Goal: Complete application form

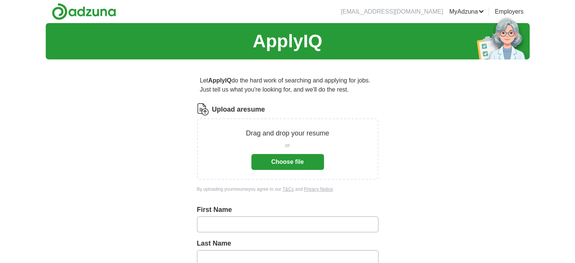
click at [293, 162] on button "Choose file" at bounding box center [287, 162] width 73 height 16
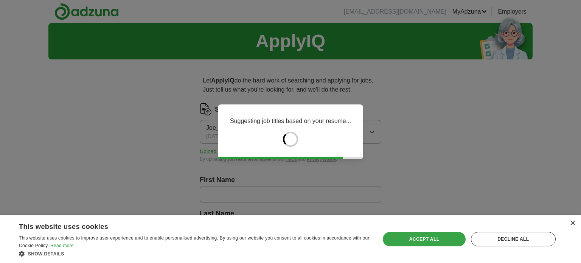
click at [413, 239] on div "Accept all" at bounding box center [424, 239] width 82 height 14
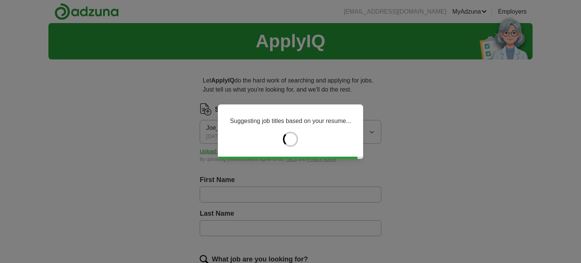
type input "******"
type input "*******"
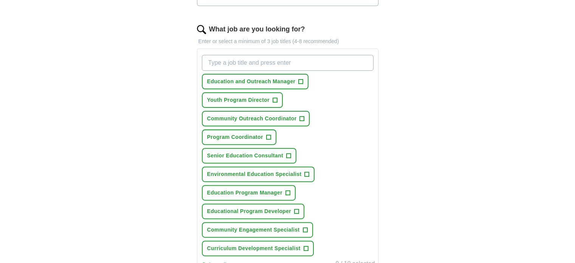
scroll to position [231, 0]
click at [300, 80] on span "+" at bounding box center [301, 81] width 5 height 6
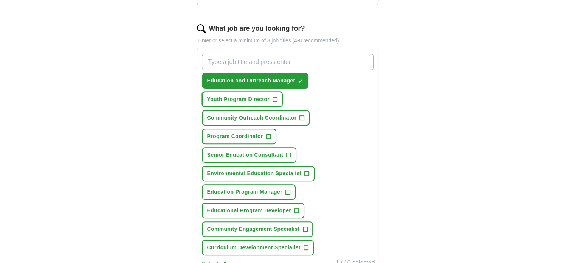
click at [274, 100] on span "+" at bounding box center [275, 99] width 5 height 6
click at [296, 115] on span "Community Outreach Coordinator" at bounding box center [252, 118] width 90 height 8
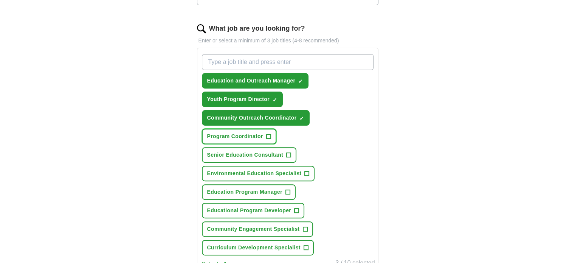
click at [248, 133] on span "Program Coordinator" at bounding box center [235, 136] width 56 height 8
click at [277, 169] on span "Environmental Education Specialist" at bounding box center [254, 173] width 95 height 8
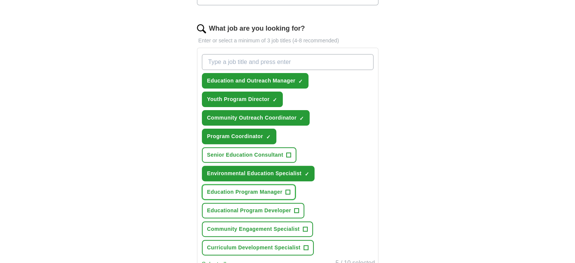
click at [247, 188] on span "Education Program Manager" at bounding box center [244, 192] width 75 height 8
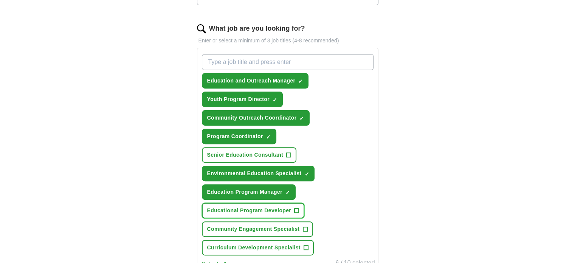
click at [240, 206] on span "Educational Program Developer" at bounding box center [249, 210] width 84 height 8
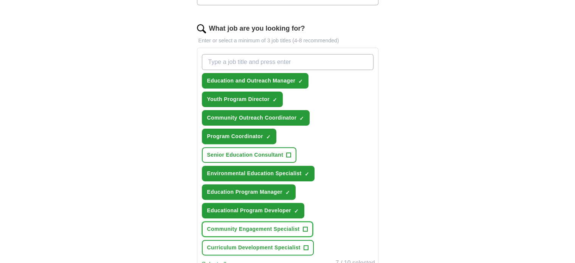
click at [239, 225] on span "Community Engagement Specialist" at bounding box center [253, 229] width 93 height 8
click at [239, 240] on button "Curriculum Development Specialist +" at bounding box center [258, 248] width 112 height 16
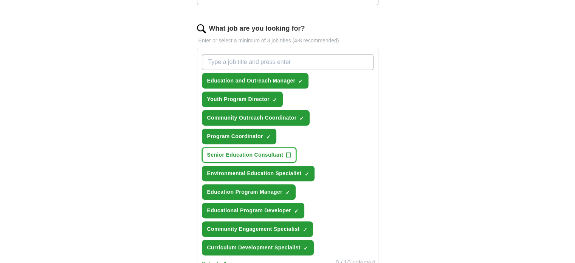
click at [284, 151] on span "Senior Education Consultant" at bounding box center [245, 155] width 76 height 8
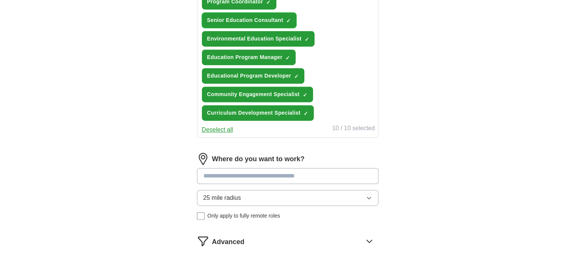
scroll to position [366, 0]
click at [262, 167] on input at bounding box center [287, 175] width 181 height 16
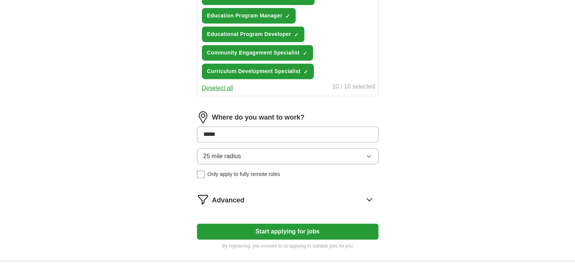
scroll to position [408, 0]
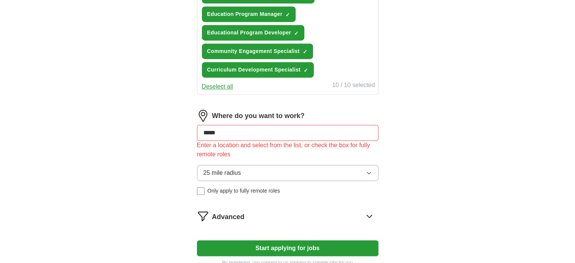
drag, startPoint x: 233, startPoint y: 103, endPoint x: 178, endPoint y: 110, distance: 54.9
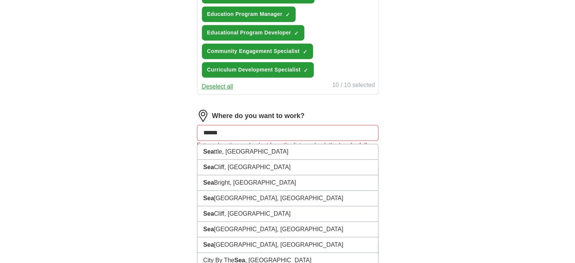
type input "*******"
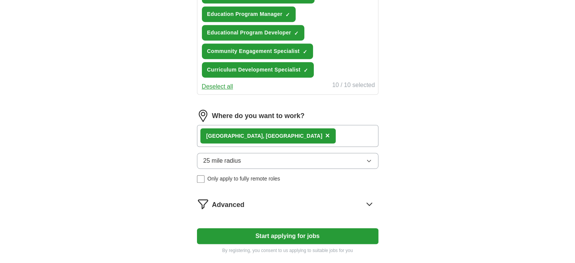
click at [280, 228] on button "Start applying for jobs" at bounding box center [287, 236] width 181 height 16
select select "**"
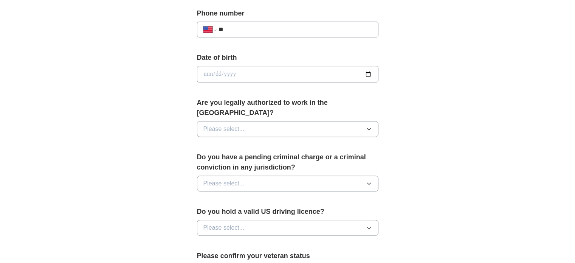
scroll to position [299, 0]
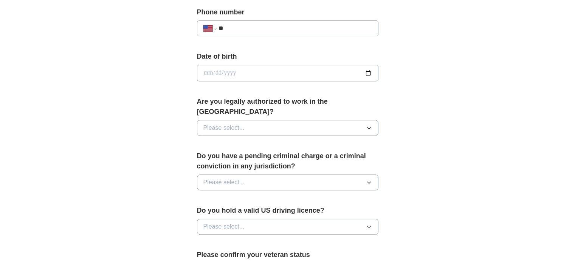
click at [251, 120] on button "Please select..." at bounding box center [287, 128] width 181 height 16
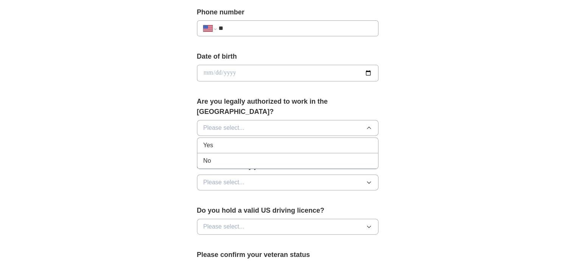
click at [231, 141] on div "Yes" at bounding box center [287, 145] width 169 height 9
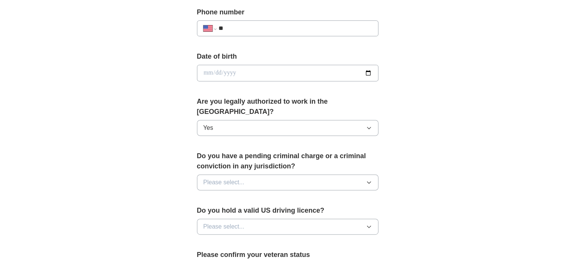
click at [254, 174] on button "Please select..." at bounding box center [287, 182] width 181 height 16
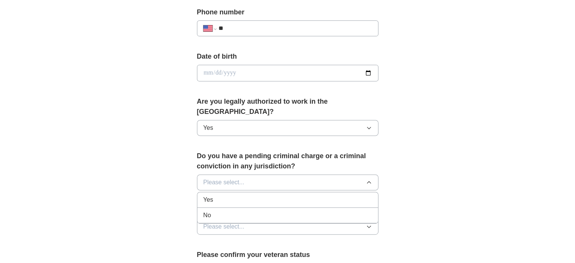
click at [254, 174] on button "Please select..." at bounding box center [287, 182] width 181 height 16
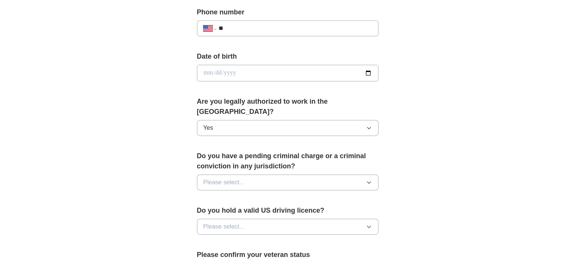
click at [254, 174] on button "Please select..." at bounding box center [287, 182] width 181 height 16
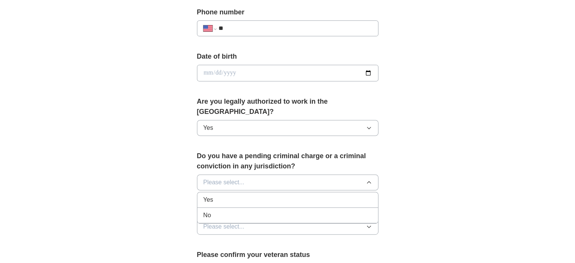
click at [203, 211] on span "No" at bounding box center [207, 215] width 8 height 9
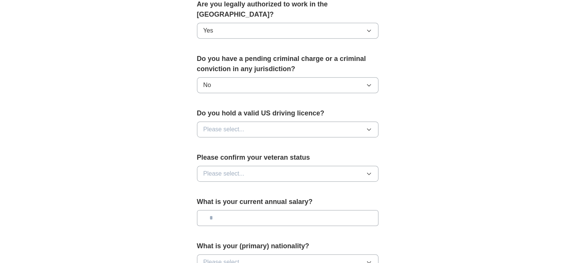
scroll to position [397, 0]
click at [248, 121] on button "Please select..." at bounding box center [287, 129] width 181 height 16
click at [212, 141] on span "Yes" at bounding box center [208, 145] width 10 height 9
click at [233, 168] on span "Please select..." at bounding box center [223, 172] width 41 height 9
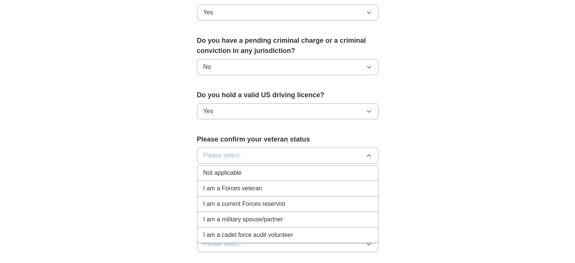
scroll to position [416, 0]
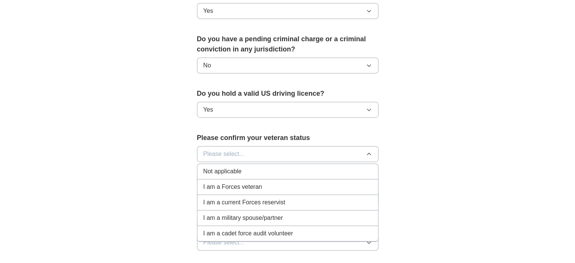
click at [222, 167] on span "Not applicable" at bounding box center [222, 171] width 38 height 9
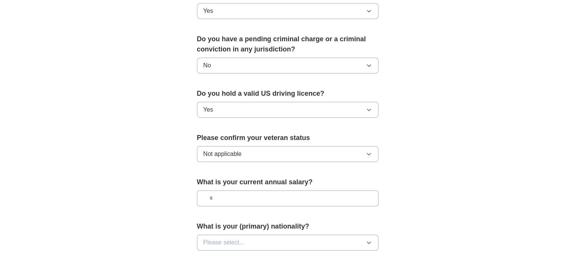
click at [223, 190] on input "text" at bounding box center [287, 198] width 181 height 16
type input "*******"
click at [229, 238] on span "Please select..." at bounding box center [223, 242] width 41 height 9
click at [220, 255] on span "American" at bounding box center [216, 259] width 26 height 9
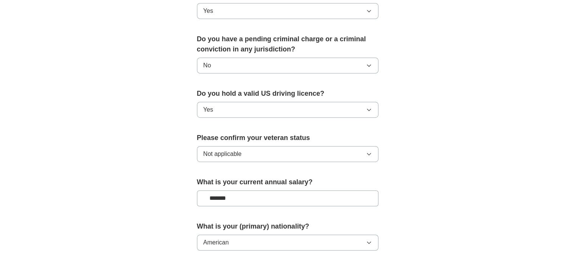
scroll to position [513, 0]
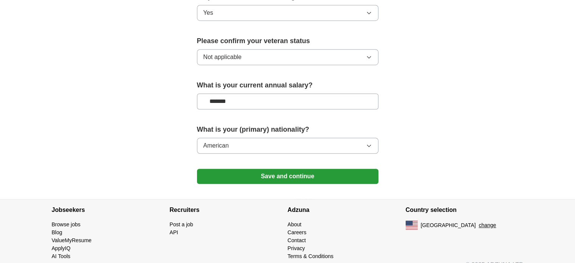
click at [310, 169] on button "Save and continue" at bounding box center [287, 176] width 181 height 15
